Goal: Transaction & Acquisition: Purchase product/service

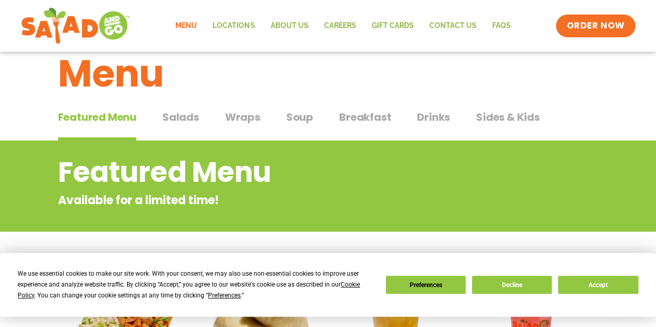
scroll to position [30, 0]
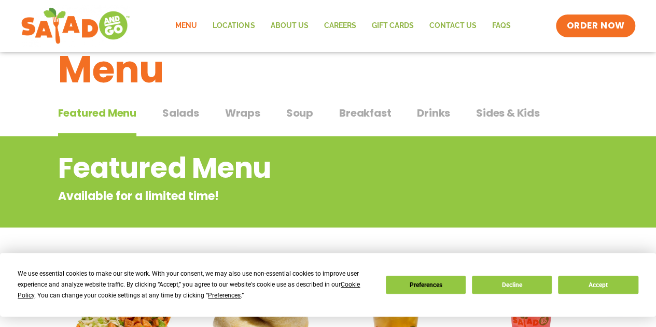
drag, startPoint x: 663, startPoint y: 127, endPoint x: 663, endPoint y: 151, distance: 24.9
click at [592, 284] on button "Accept" at bounding box center [598, 285] width 80 height 18
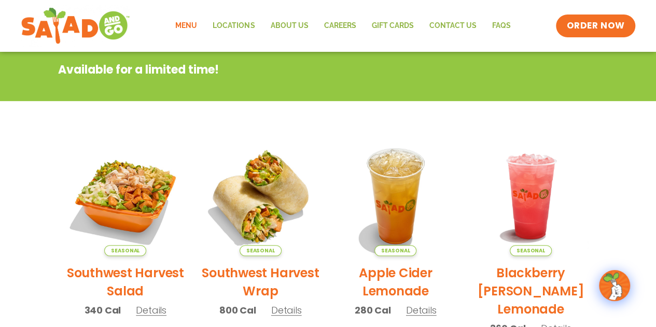
scroll to position [156, 0]
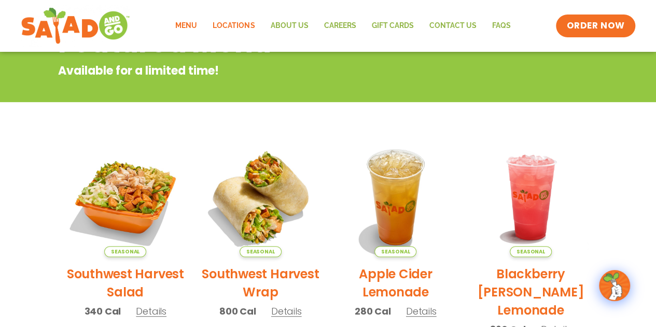
click at [228, 27] on link "Locations" at bounding box center [234, 26] width 58 height 24
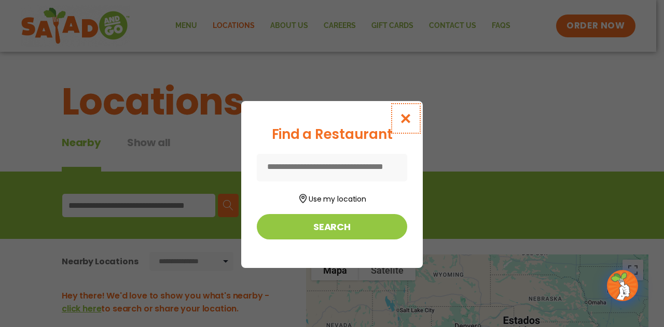
click at [401, 125] on button "Close modal" at bounding box center [406, 118] width 34 height 35
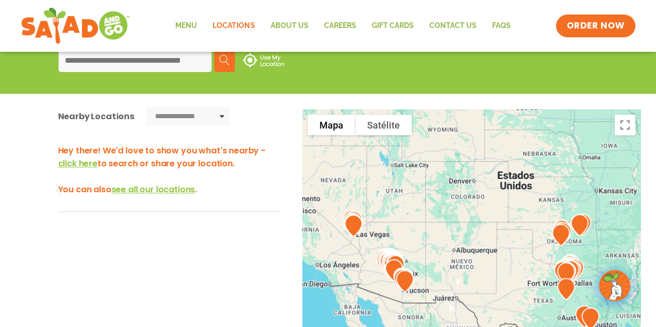
scroll to position [115, 0]
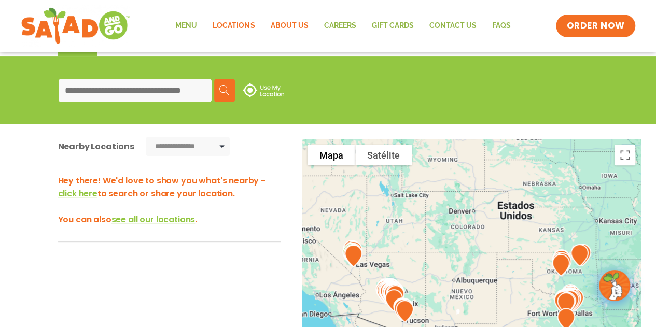
click at [306, 27] on link "About Us" at bounding box center [288, 26] width 53 height 24
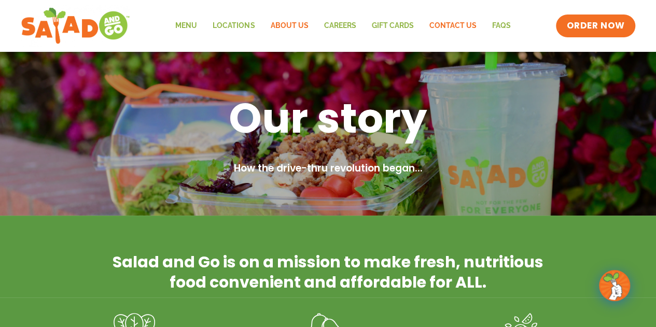
click at [446, 22] on link "Contact Us" at bounding box center [452, 26] width 63 height 24
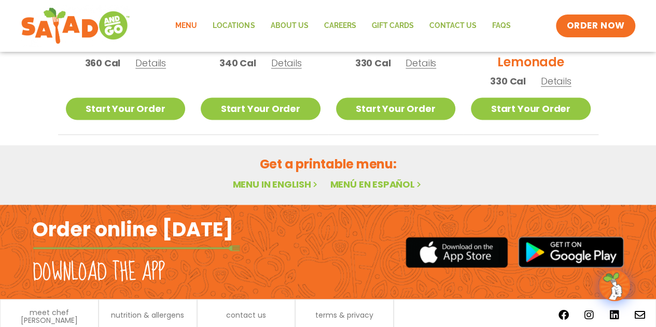
scroll to position [662, 0]
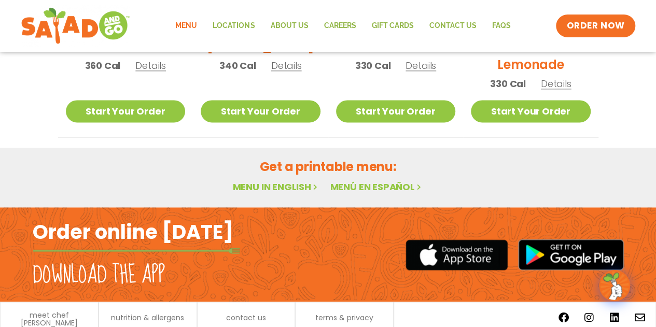
click at [391, 182] on link "Menú en español" at bounding box center [376, 187] width 93 height 13
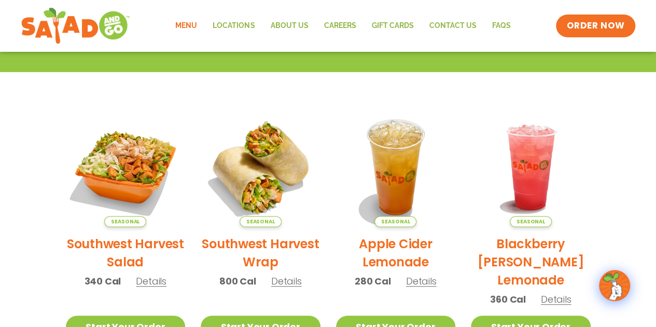
scroll to position [170, 0]
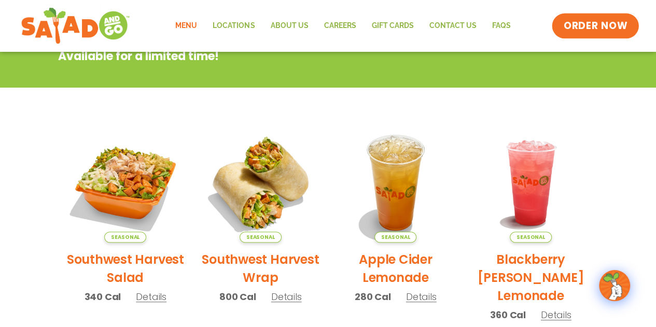
click at [599, 24] on span "ORDER NOW" at bounding box center [596, 25] width 64 height 13
